Goal: Task Accomplishment & Management: Manage account settings

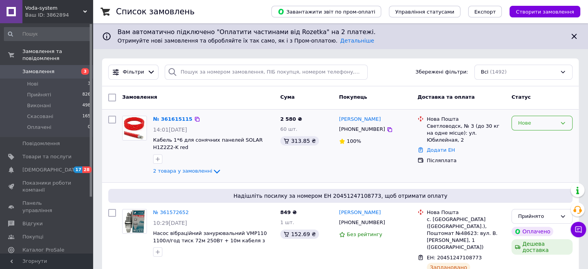
click at [561, 123] on icon at bounding box center [563, 123] width 6 height 6
click at [535, 142] on li "Прийнято" at bounding box center [542, 139] width 60 height 14
click at [387, 128] on icon at bounding box center [390, 129] width 6 height 6
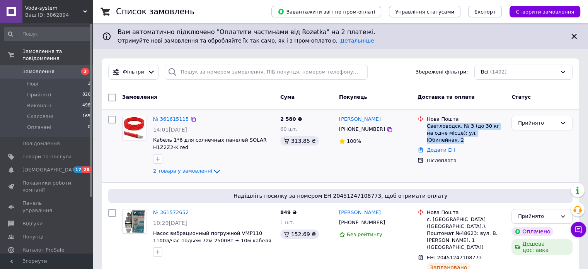
drag, startPoint x: 502, startPoint y: 133, endPoint x: 426, endPoint y: 128, distance: 75.6
click at [426, 128] on div "Нова Пошта Светловодск, № 3 (до 30 кг на одне місце): ул. Юбилейная, 2" at bounding box center [467, 130] width 82 height 28
copy div "Светловодск, № 3 (до 30 кг на одне місце): ул. Юбилейная, 2"
click at [135, 126] on img at bounding box center [135, 128] width 24 height 24
